Goal: Task Accomplishment & Management: Manage account settings

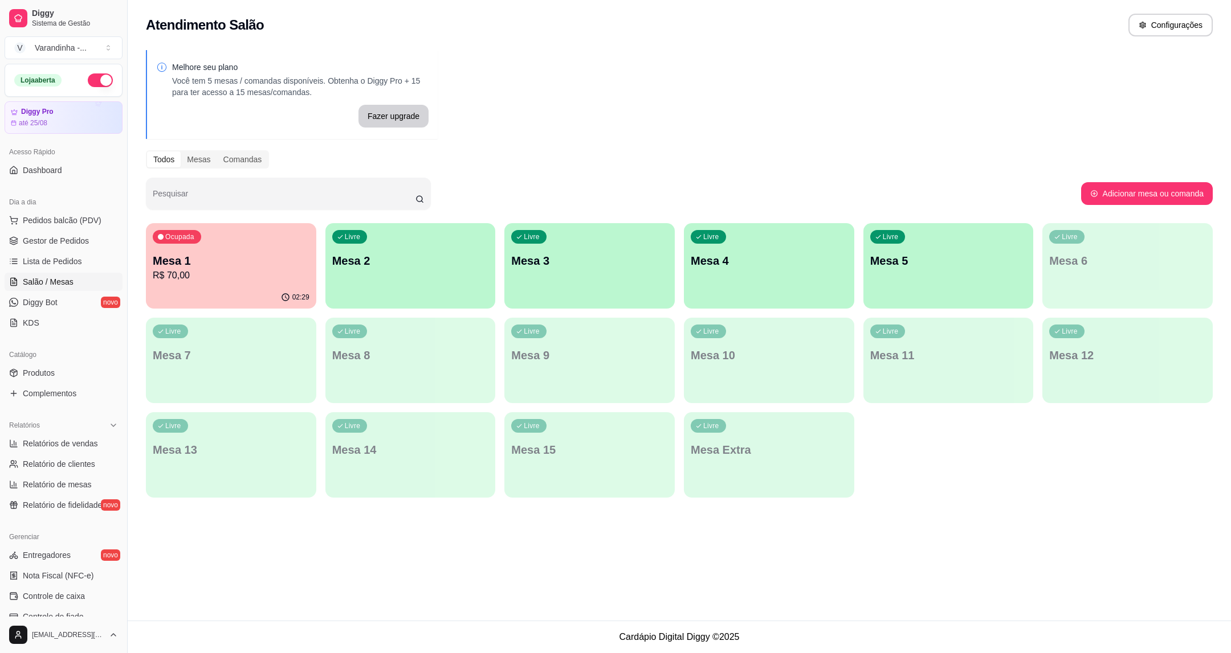
click at [231, 256] on p "Mesa 1" at bounding box center [231, 261] width 157 height 16
click at [67, 219] on span "Pedidos balcão (PDV)" at bounding box center [62, 220] width 79 height 11
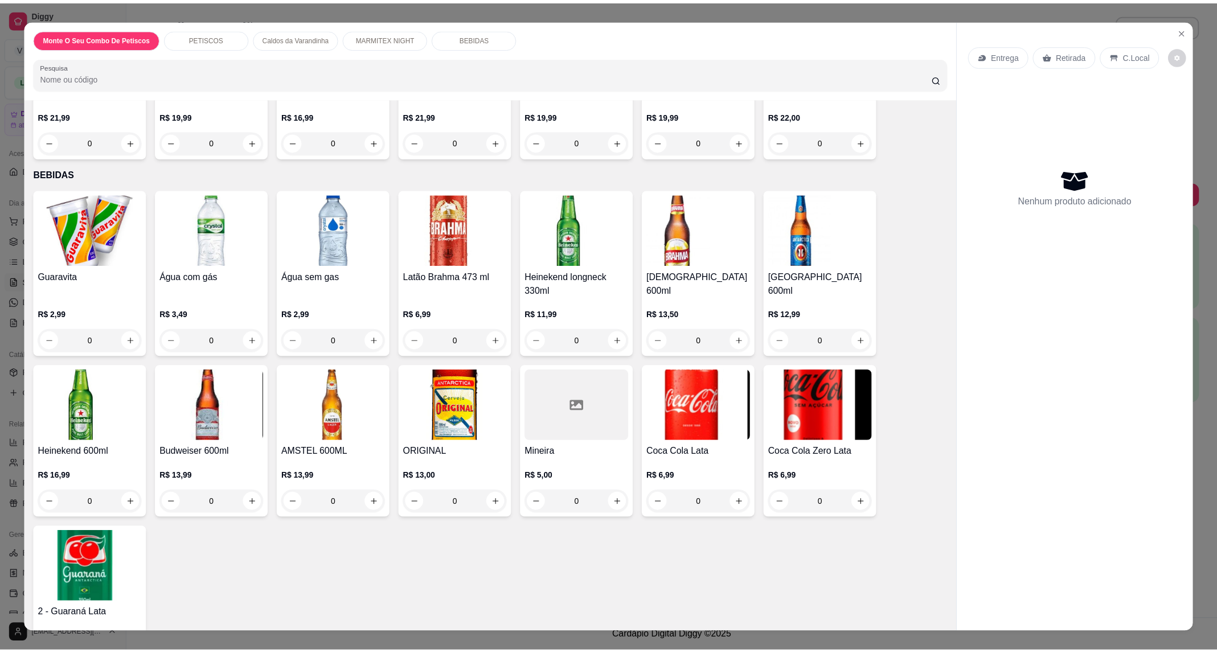
scroll to position [983, 0]
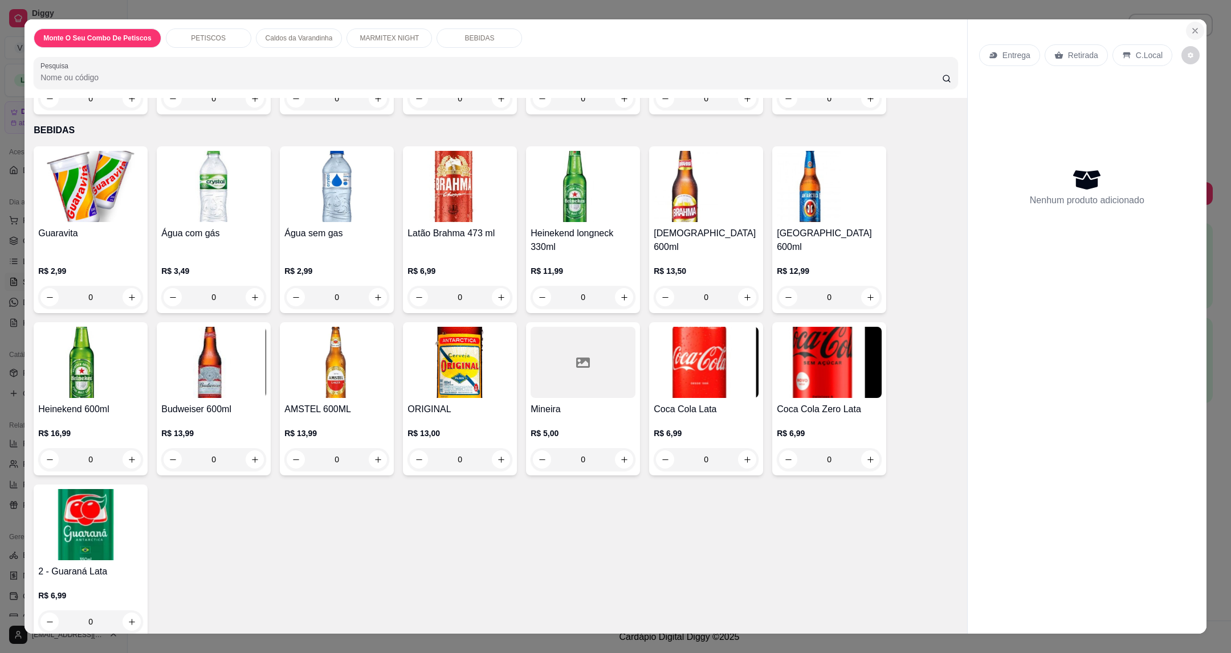
click at [1191, 27] on icon "Close" at bounding box center [1194, 30] width 9 height 9
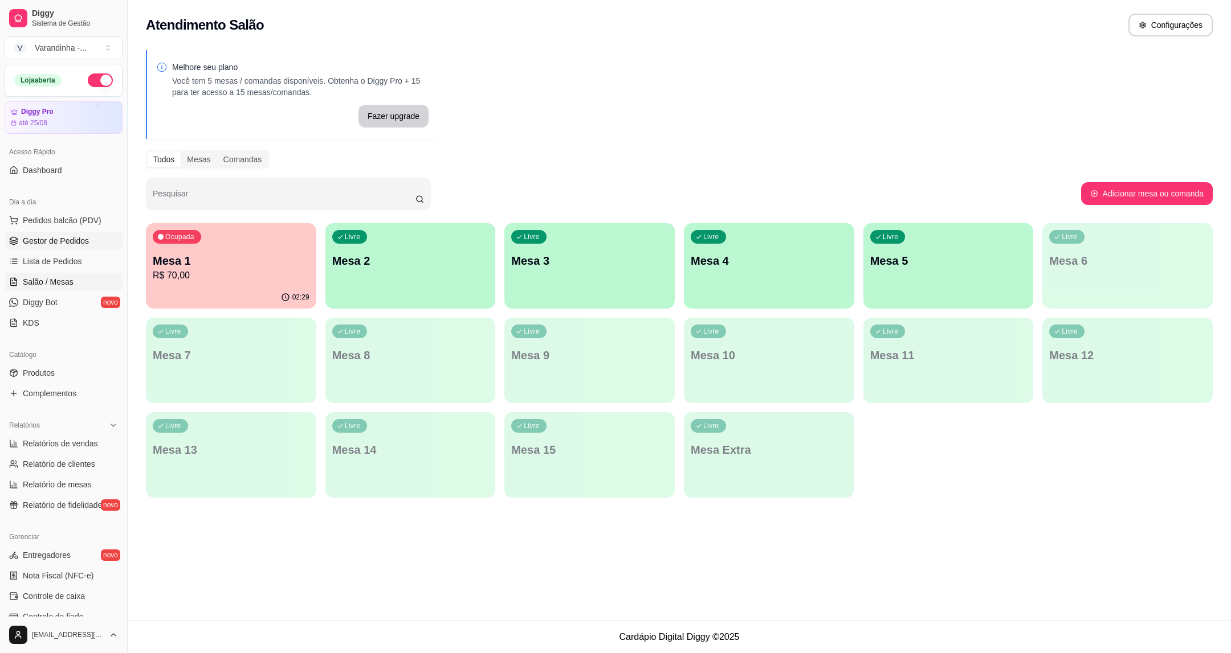
click at [63, 236] on span "Gestor de Pedidos" at bounding box center [56, 240] width 66 height 11
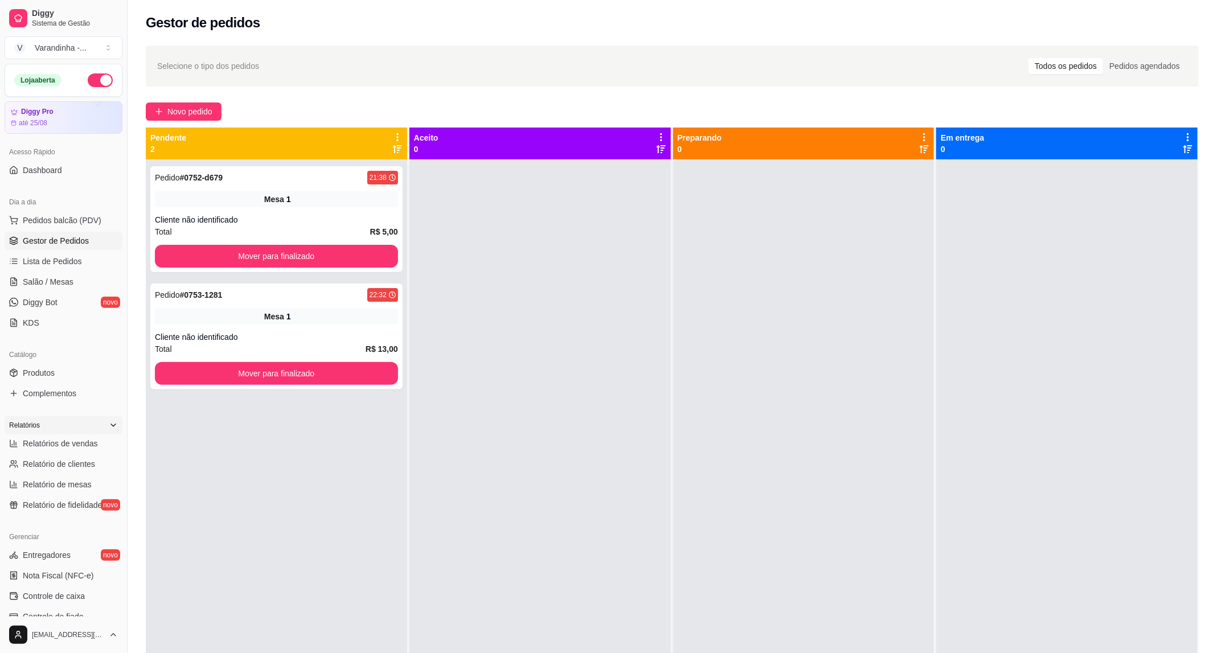
scroll to position [166, 0]
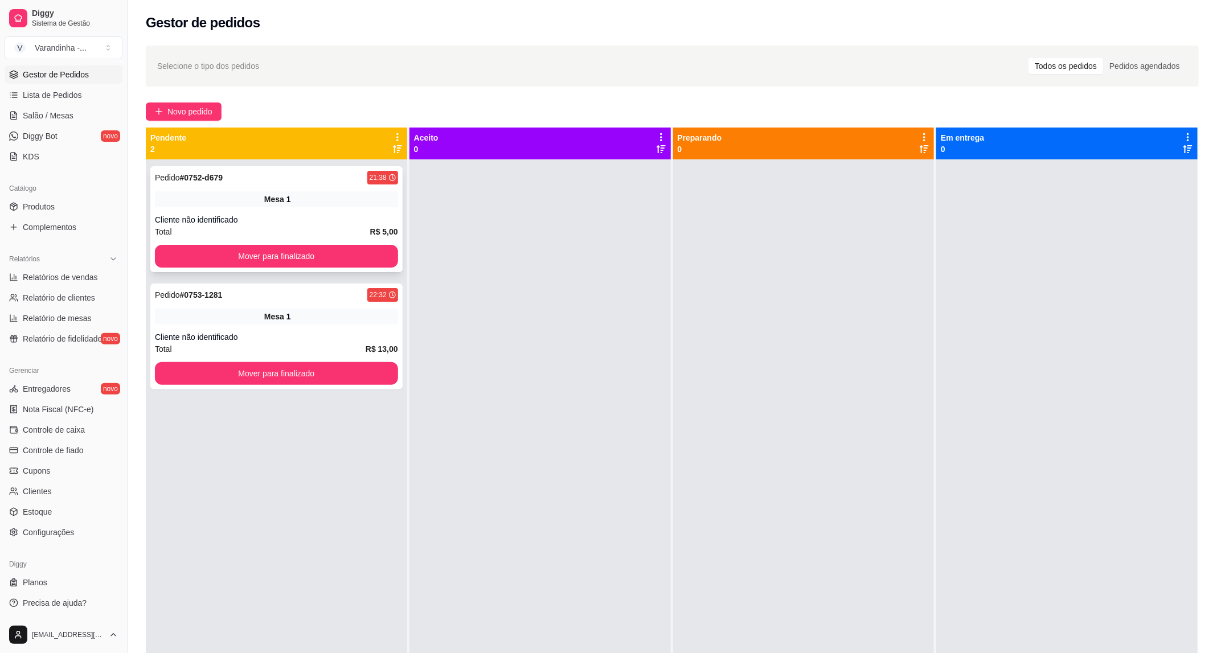
click at [277, 205] on div "Mesa 1" at bounding box center [276, 199] width 243 height 16
click at [257, 314] on div "Mesa 1" at bounding box center [276, 317] width 243 height 16
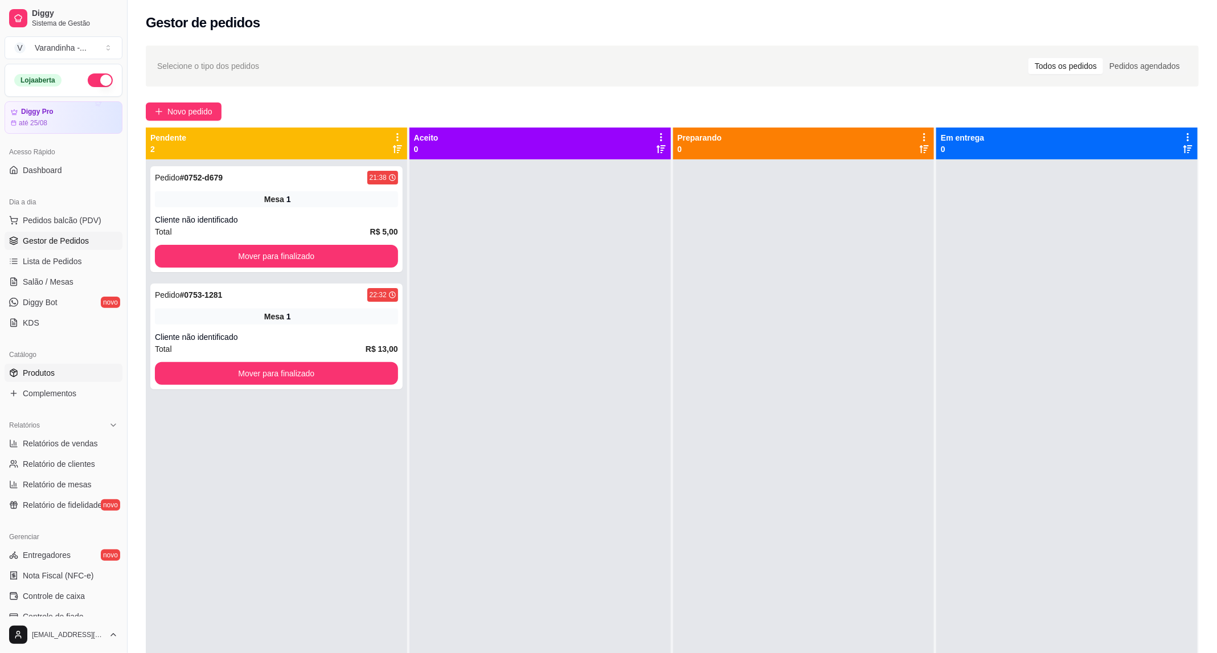
click at [42, 371] on span "Produtos" at bounding box center [39, 372] width 32 height 11
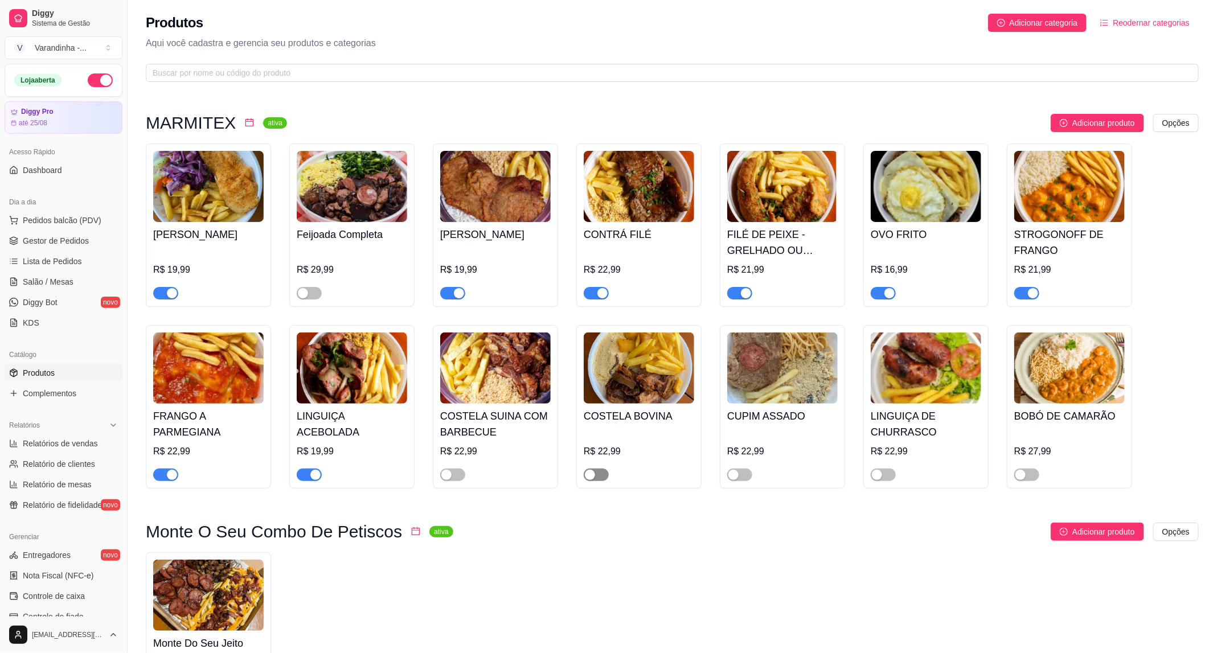
click at [597, 477] on span "button" at bounding box center [596, 475] width 25 height 13
click at [452, 477] on button "button" at bounding box center [452, 475] width 25 height 13
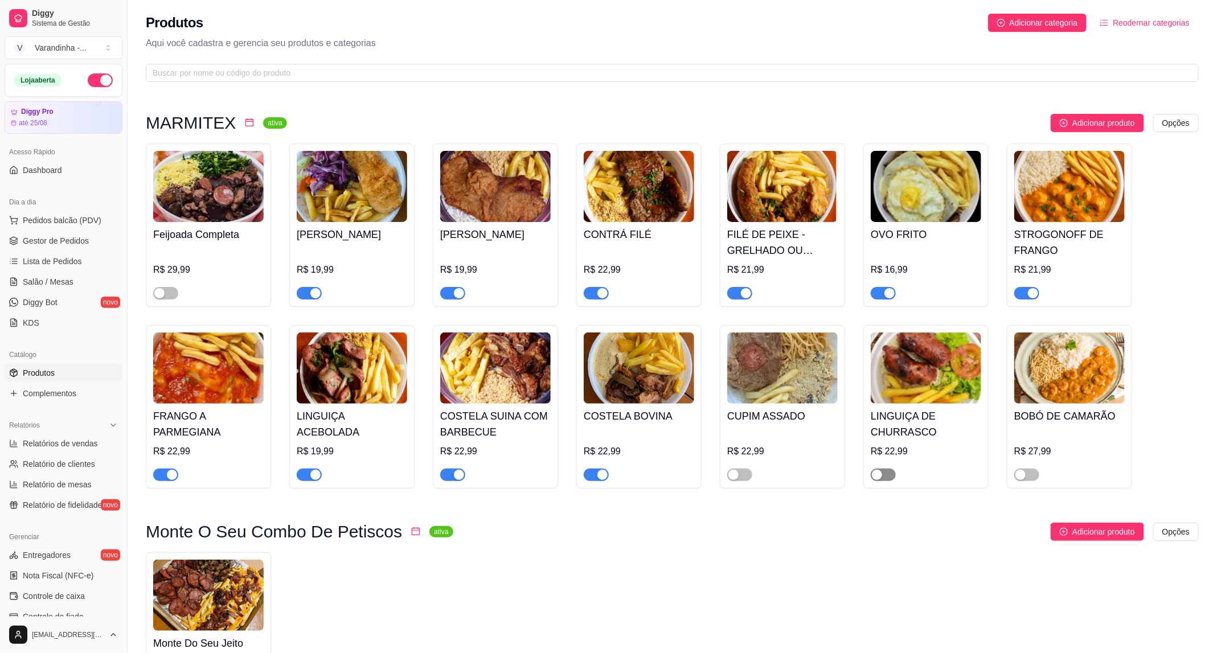
click at [877, 477] on div "button" at bounding box center [877, 475] width 10 height 10
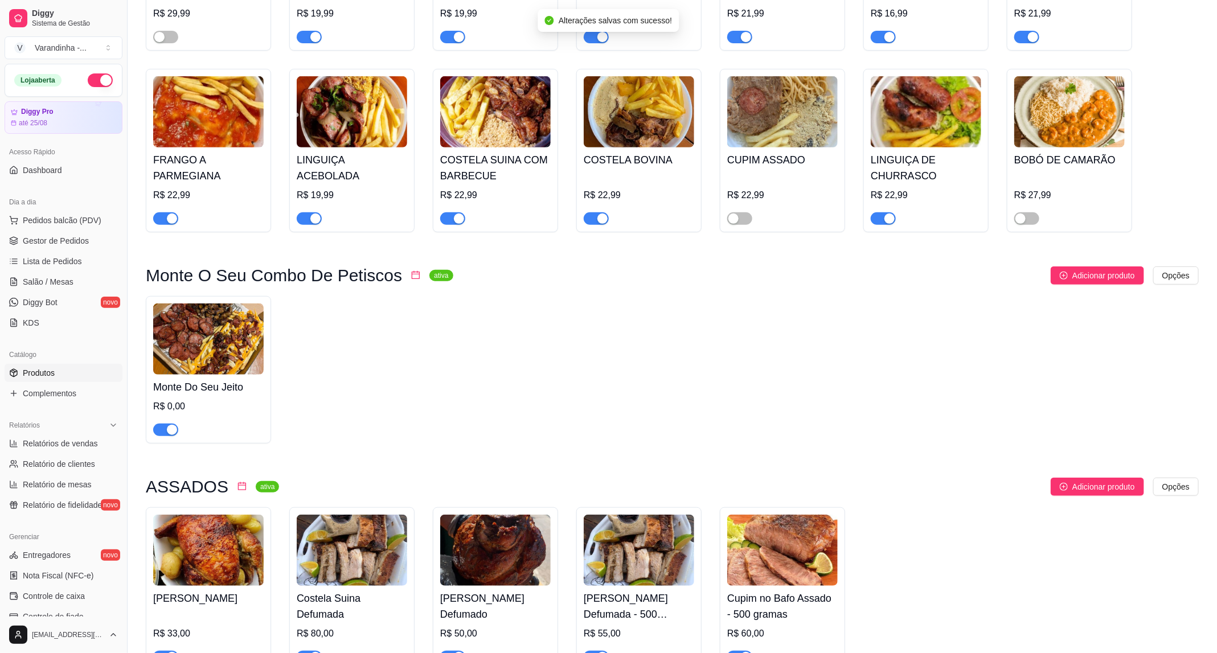
click at [739, 213] on div at bounding box center [740, 218] width 25 height 14
click at [734, 222] on div "button" at bounding box center [734, 219] width 10 height 10
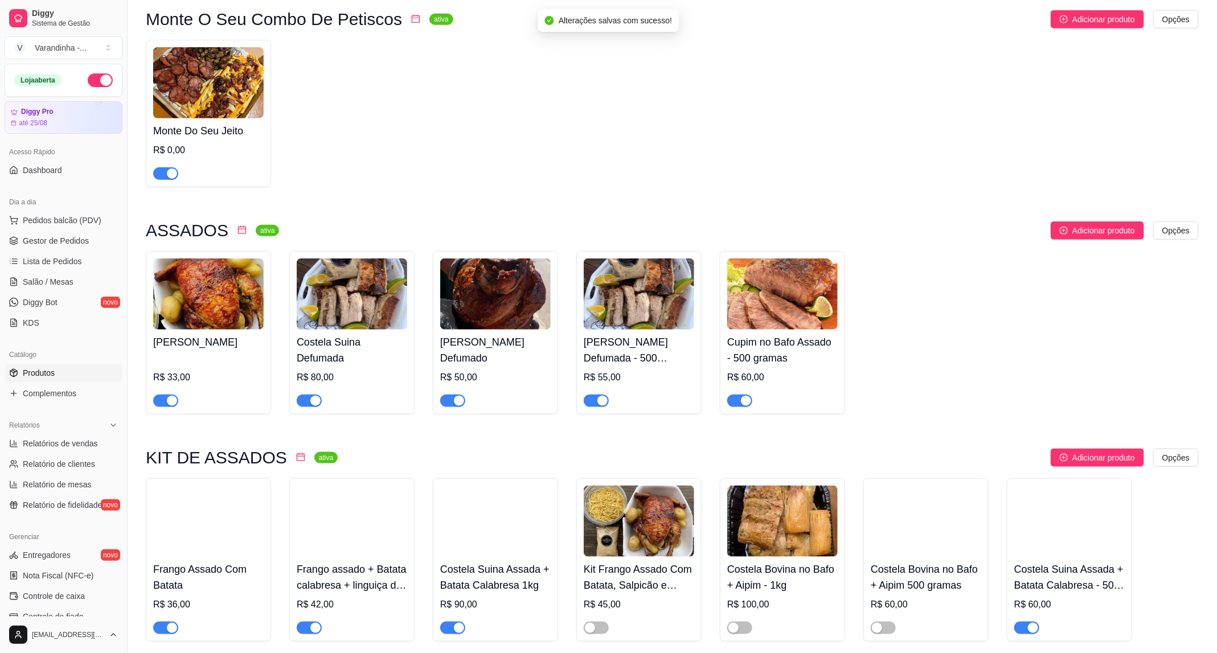
scroll to position [598, 0]
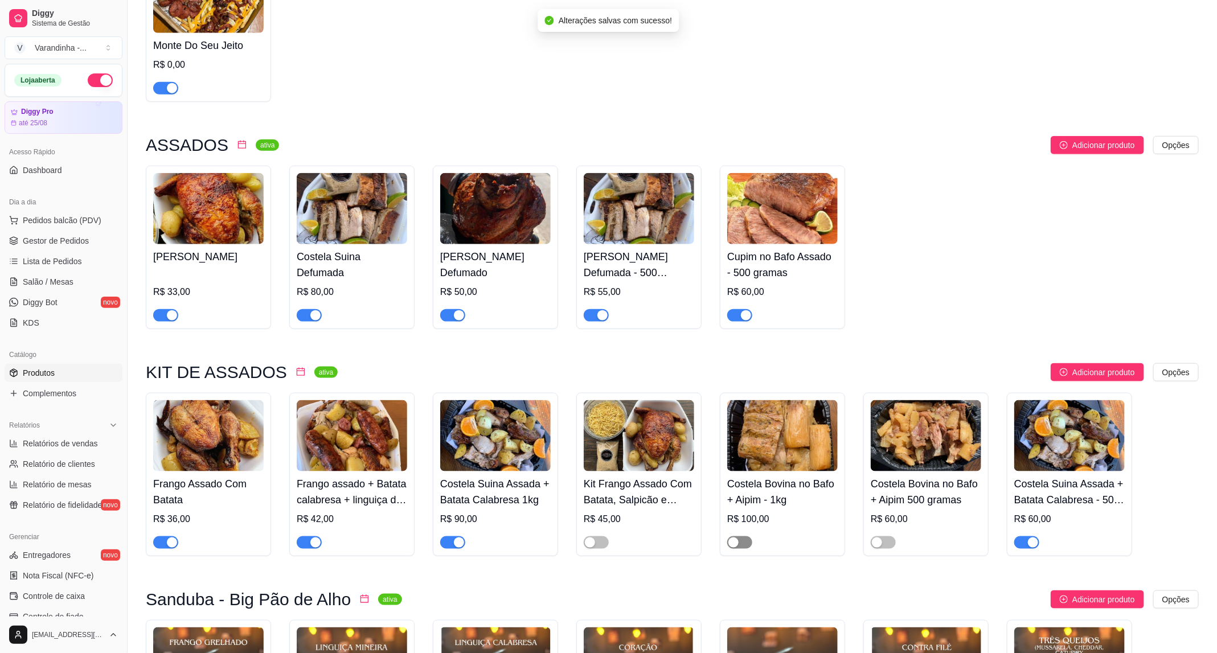
click at [741, 549] on span "button" at bounding box center [740, 543] width 25 height 13
click at [882, 549] on button "button" at bounding box center [883, 543] width 25 height 13
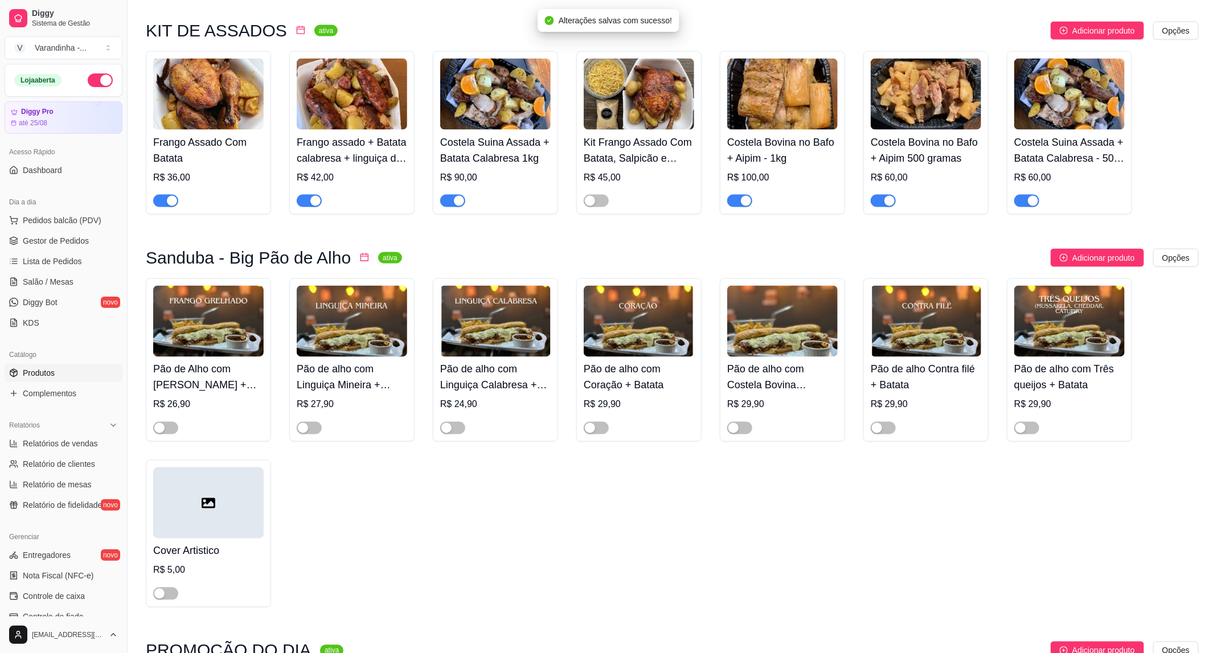
scroll to position [1025, 0]
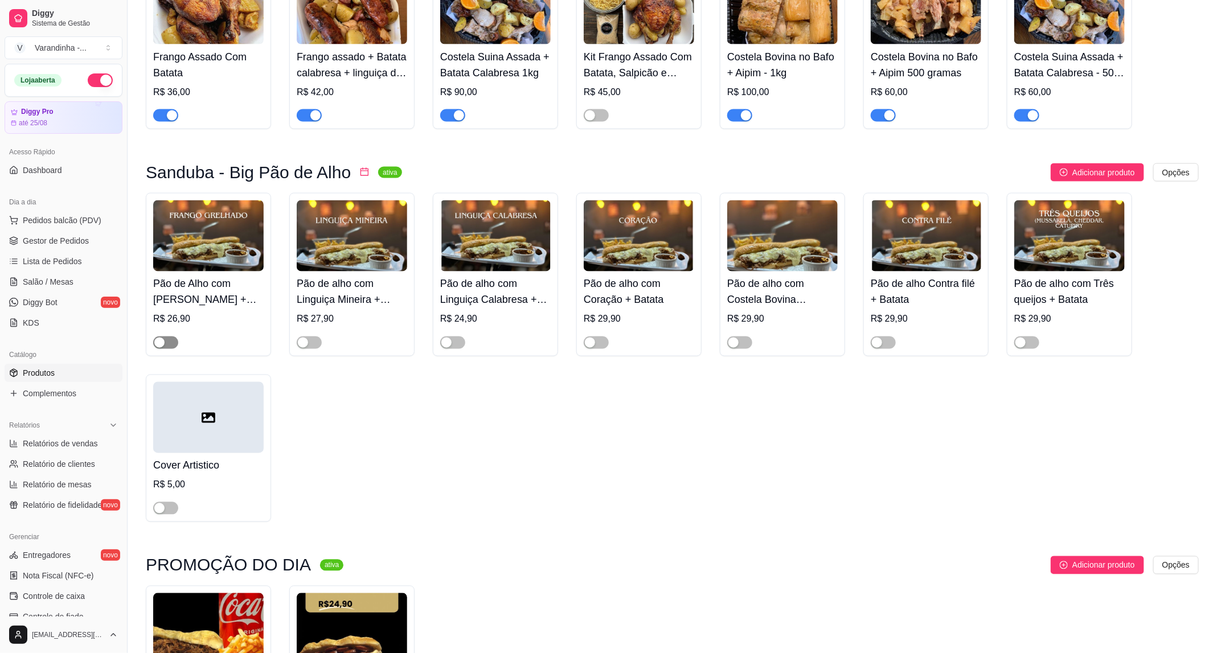
click at [171, 349] on span "button" at bounding box center [165, 343] width 25 height 13
click at [167, 346] on div "button" at bounding box center [172, 343] width 10 height 10
drag, startPoint x: 169, startPoint y: 347, endPoint x: 720, endPoint y: 431, distance: 556.7
click at [696, 431] on div "Pão de Alho com frango grelhado + Batata R$ 26,90 Pão de alho com Linguiça Mine…" at bounding box center [672, 357] width 1053 height 329
click at [765, 431] on div "Pão de Alho com frango grelhado + Batata R$ 26,90 Pão de alho com Linguiça Mine…" at bounding box center [672, 357] width 1053 height 329
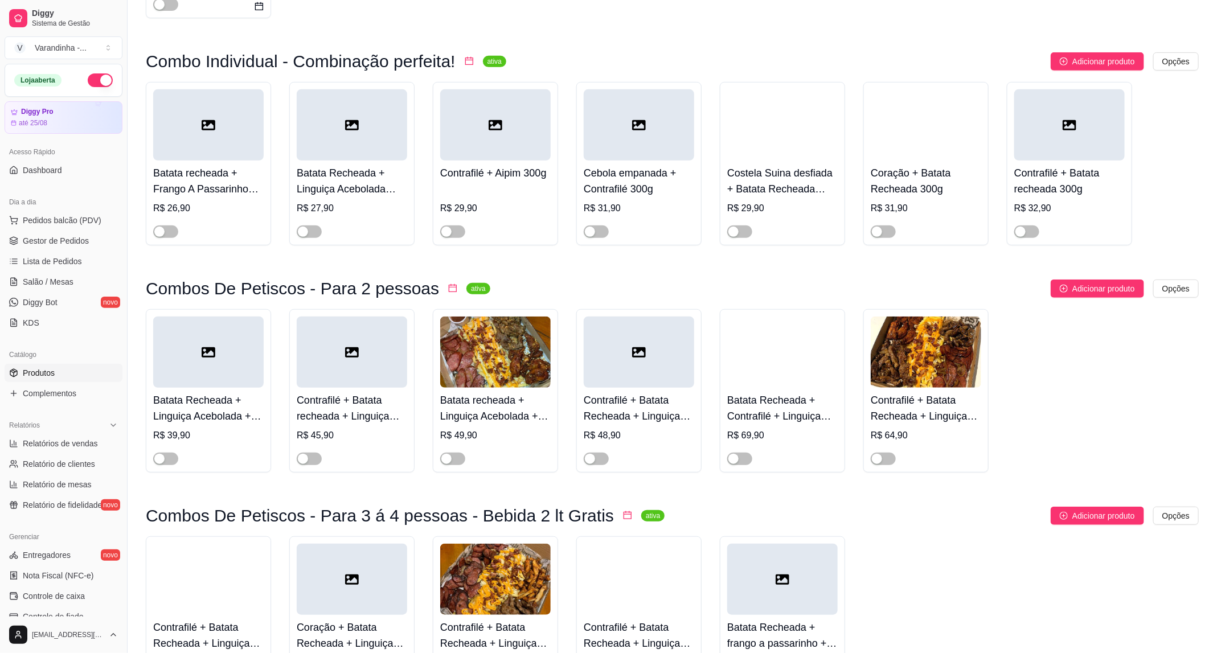
scroll to position [5492, 0]
